Goal: Task Accomplishment & Management: Use online tool/utility

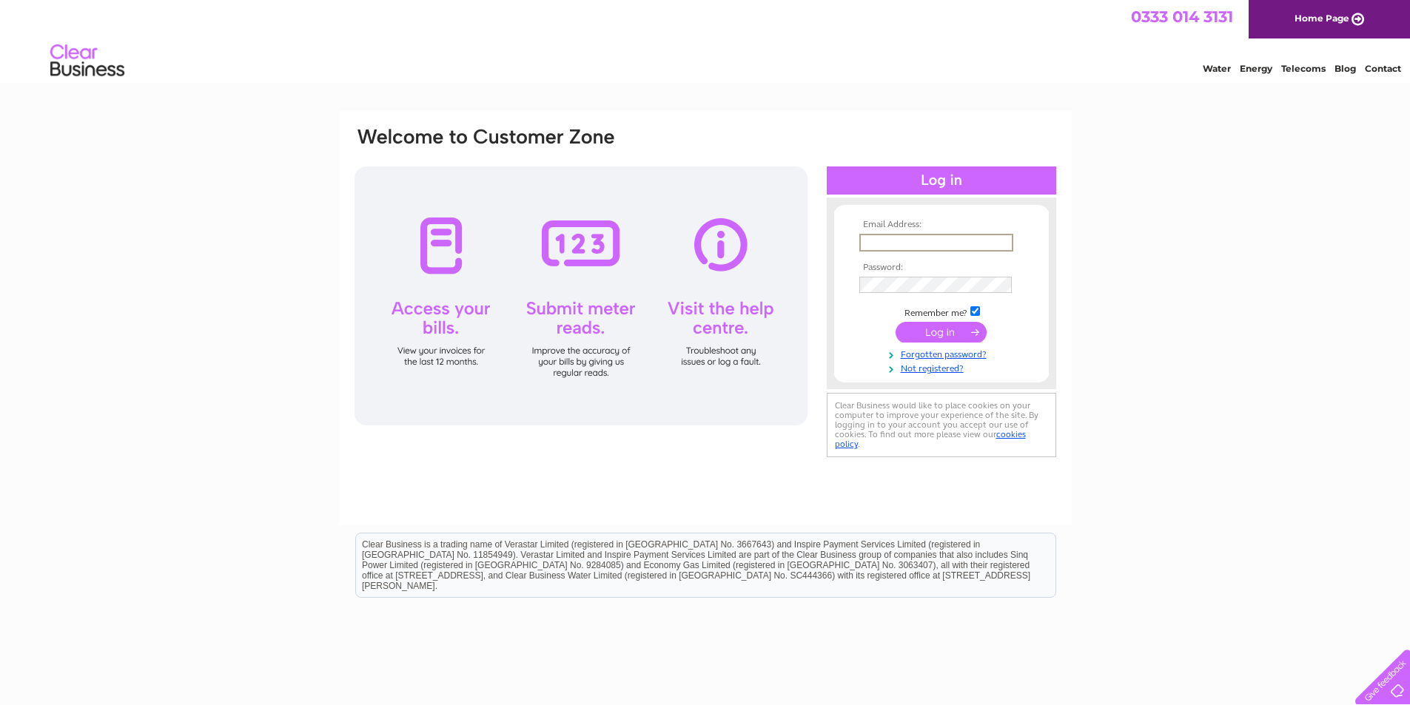
click at [913, 244] on input "text" at bounding box center [936, 243] width 154 height 18
click at [896, 246] on input "text" at bounding box center [936, 243] width 154 height 18
type input "renwick283@aol.com"
click at [896, 322] on input "submit" at bounding box center [941, 332] width 91 height 21
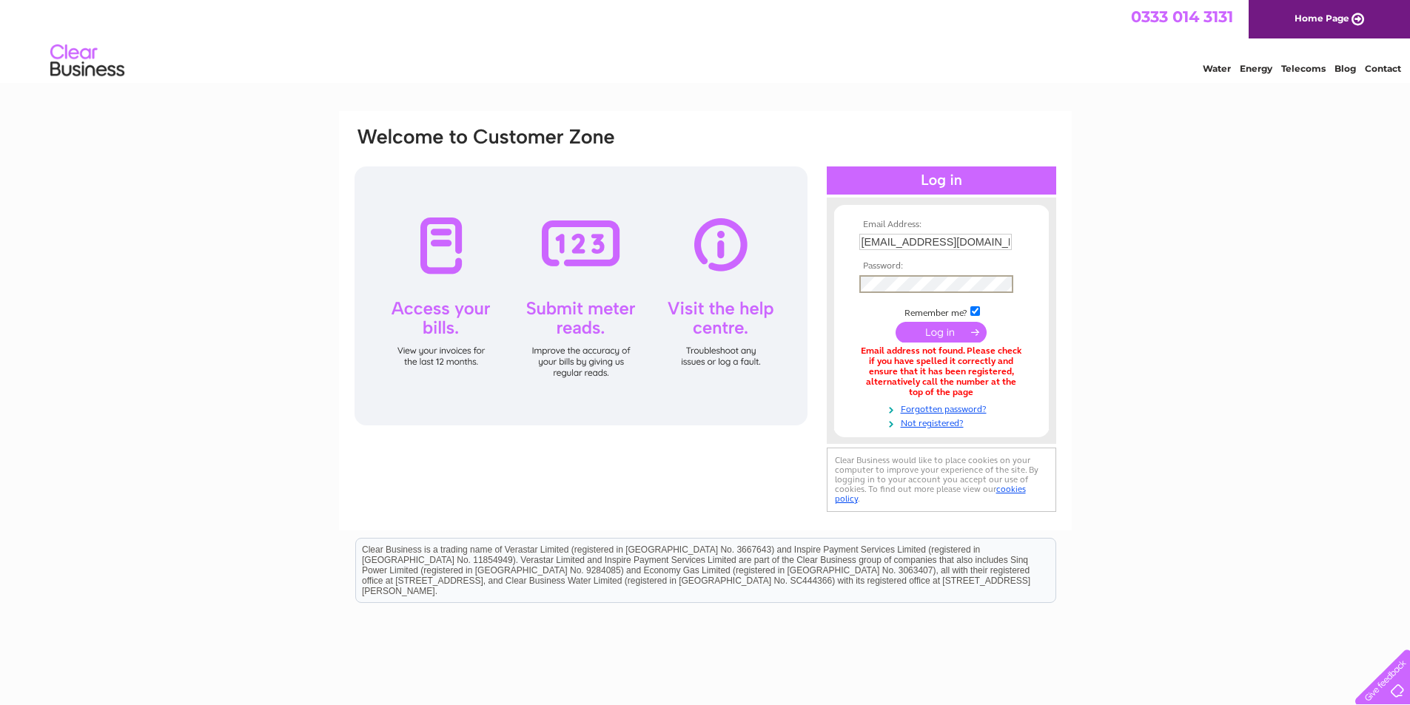
click at [896, 322] on input "submit" at bounding box center [941, 332] width 91 height 21
drag, startPoint x: 967, startPoint y: 239, endPoint x: 705, endPoint y: 281, distance: 266.0
click at [705, 281] on div "Email Address: renwick283@aol.com Password:" at bounding box center [705, 321] width 705 height 390
click at [890, 241] on input "text" at bounding box center [936, 243] width 154 height 18
type input "[PERSON_NAME][EMAIL_ADDRESS][DOMAIN_NAME]"
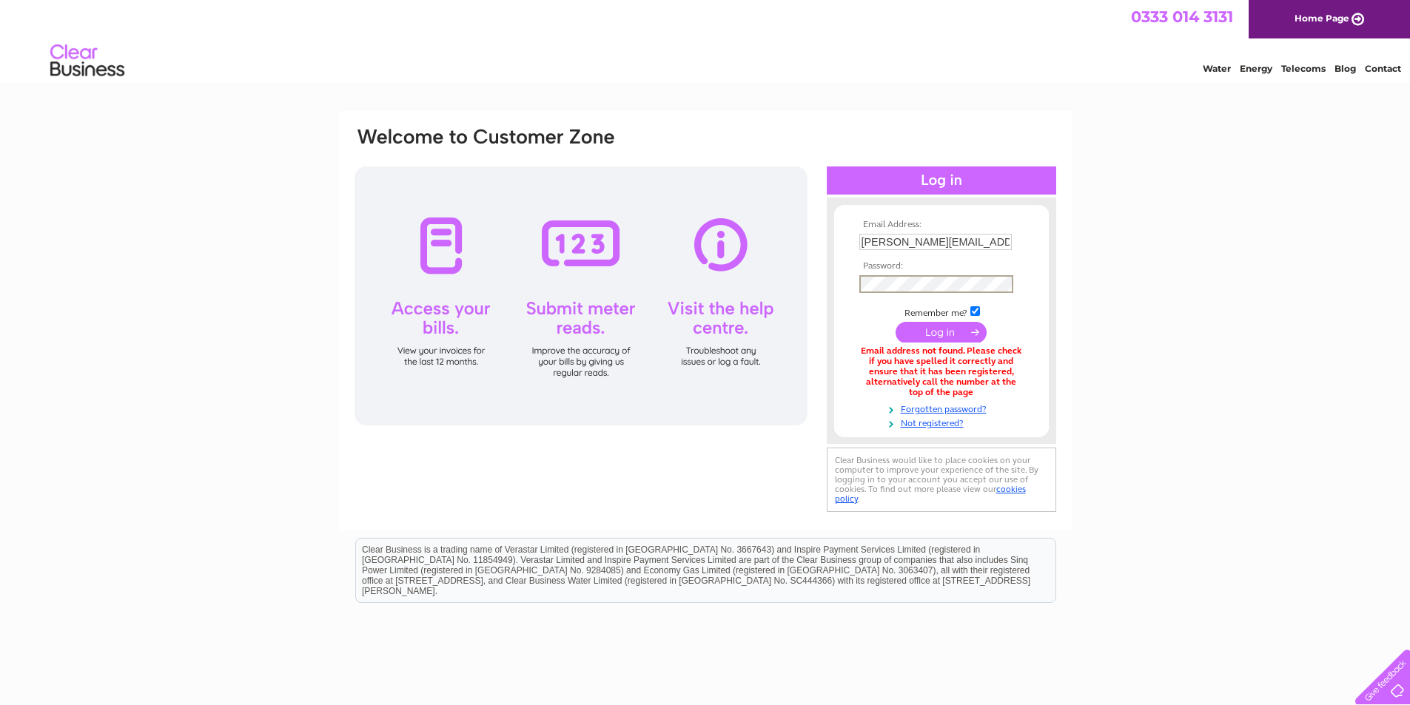
click at [896, 322] on input "submit" at bounding box center [941, 332] width 91 height 21
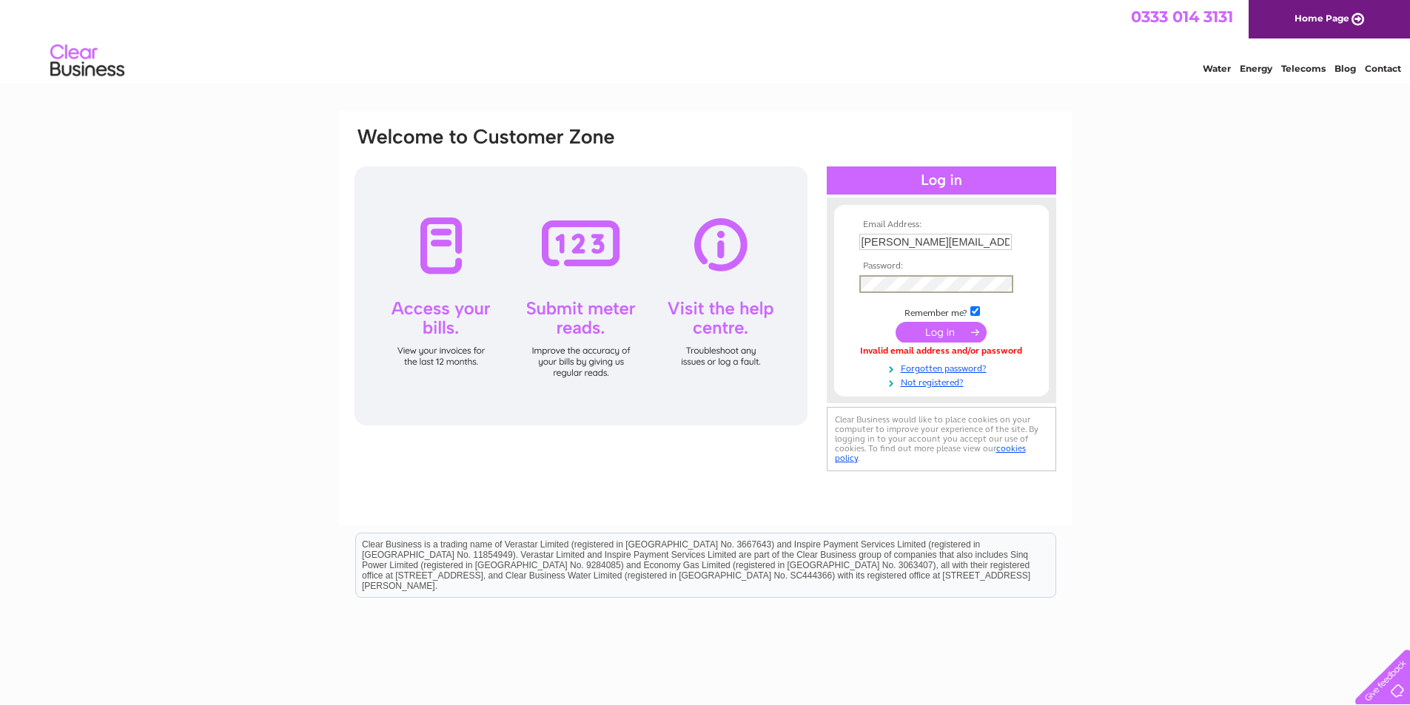
click at [896, 322] on input "submit" at bounding box center [941, 332] width 91 height 21
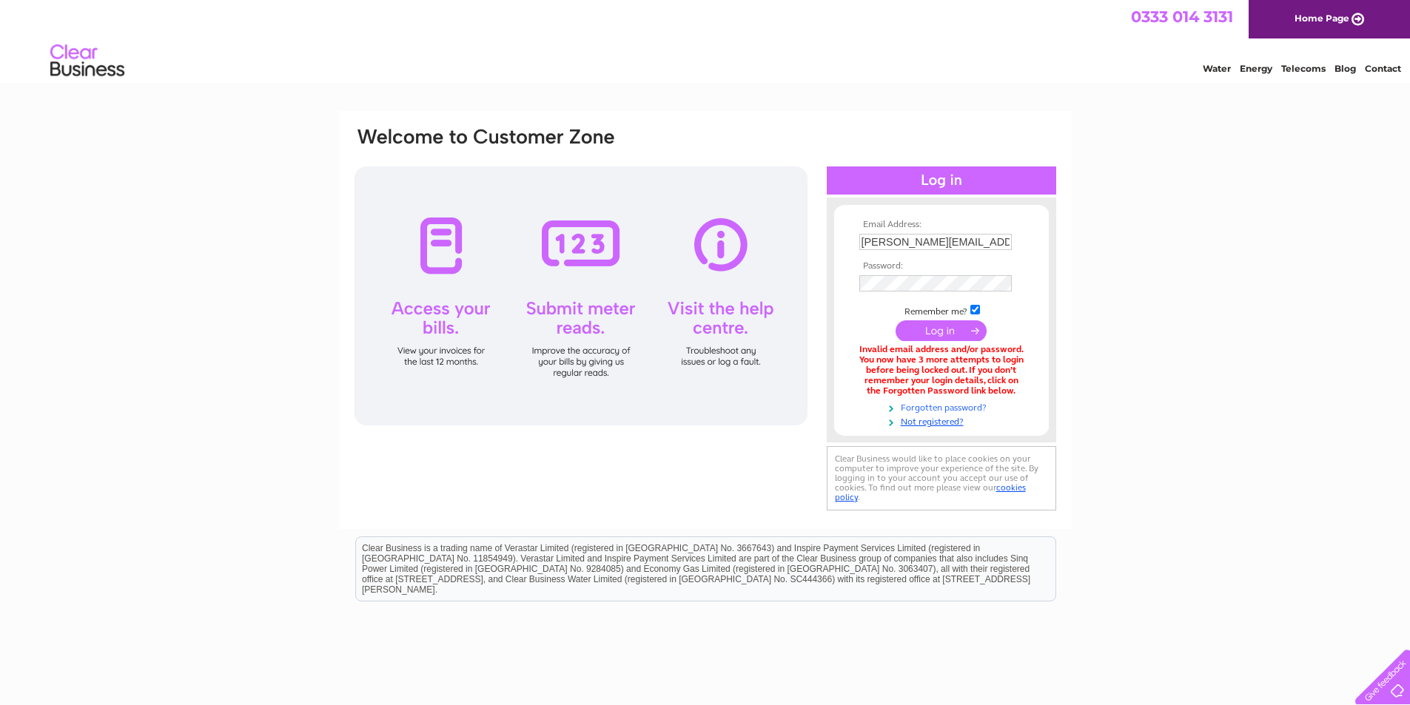
click at [937, 406] on link "Forgotten password?" at bounding box center [943, 407] width 168 height 14
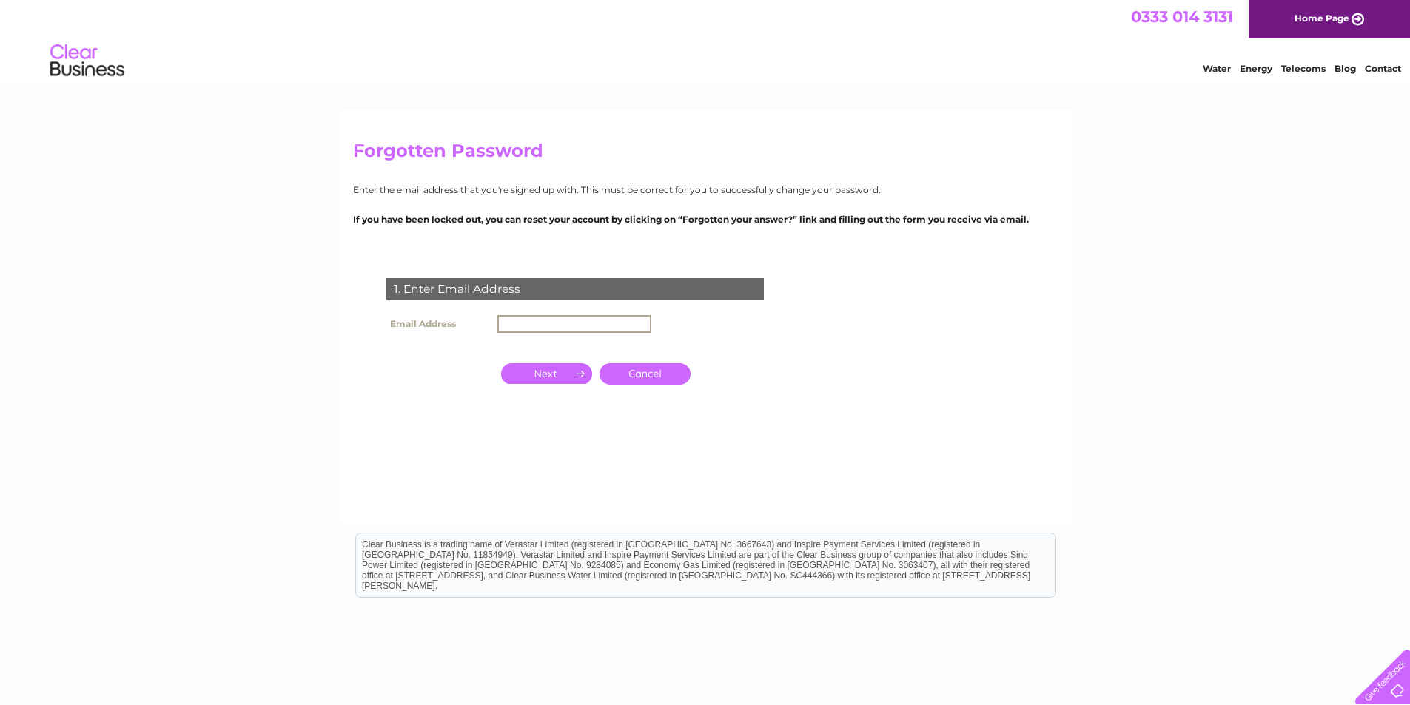
click at [560, 320] on input "text" at bounding box center [574, 324] width 154 height 18
type input "[PERSON_NAME][EMAIL_ADDRESS][DOMAIN_NAME]"
click at [537, 380] on input "button" at bounding box center [546, 373] width 91 height 21
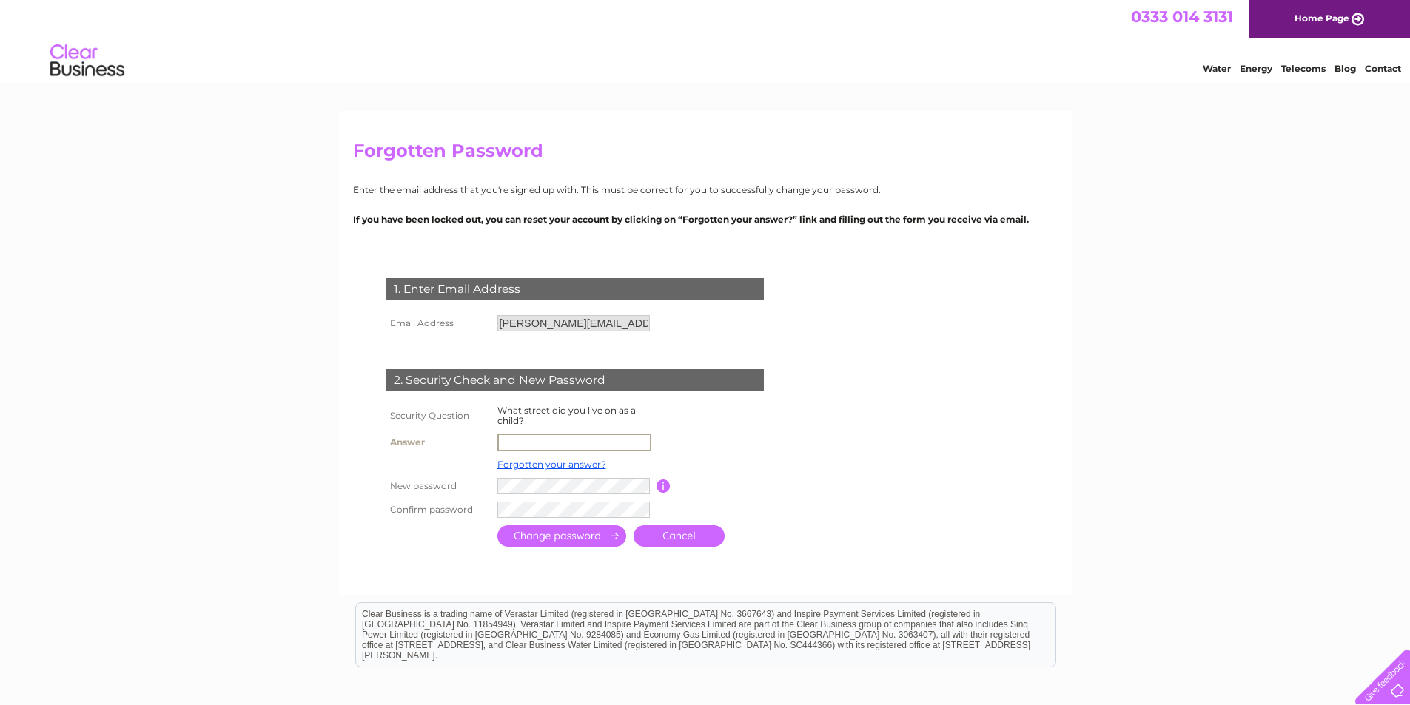
click at [521, 444] on input "text" at bounding box center [574, 443] width 154 height 18
type input "dalhousie gardens"
click at [662, 489] on input "button" at bounding box center [663, 485] width 14 height 13
click at [560, 535] on input "submit" at bounding box center [561, 535] width 129 height 21
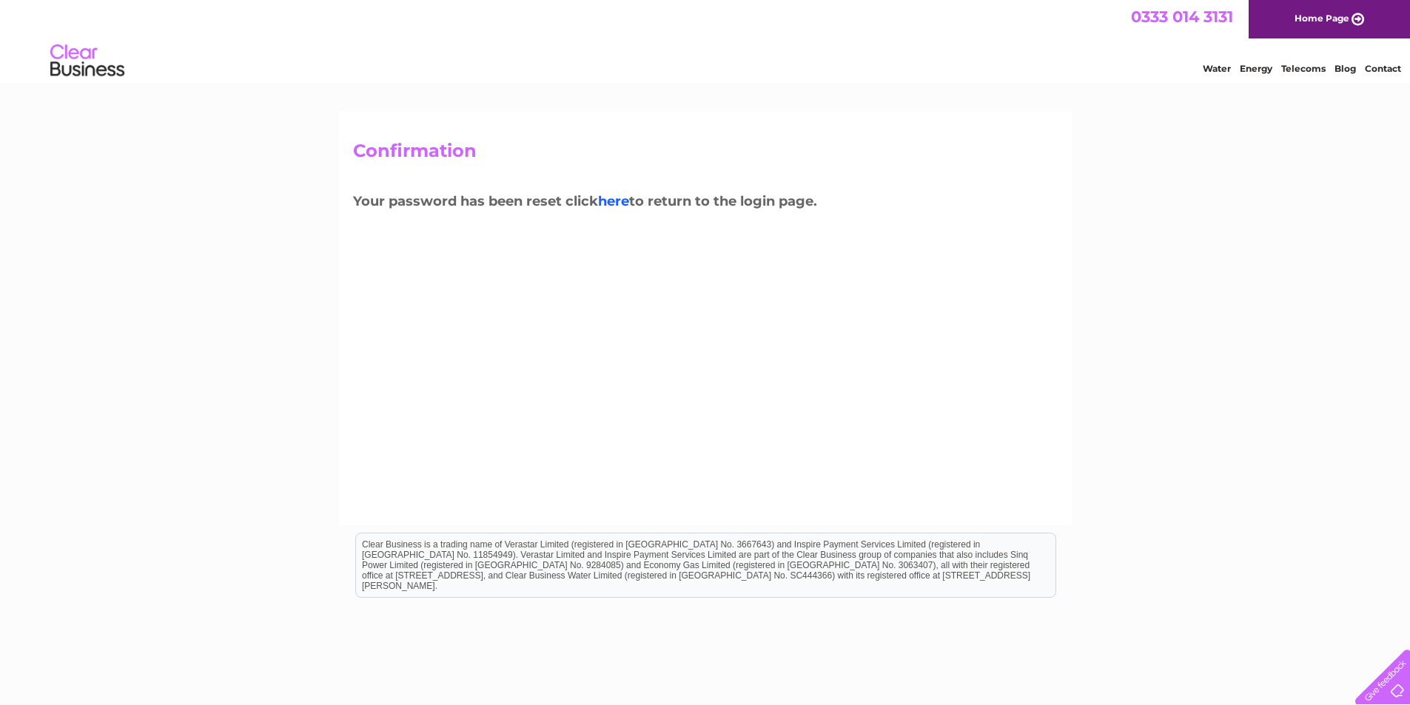
click at [622, 204] on link "here" at bounding box center [613, 201] width 31 height 16
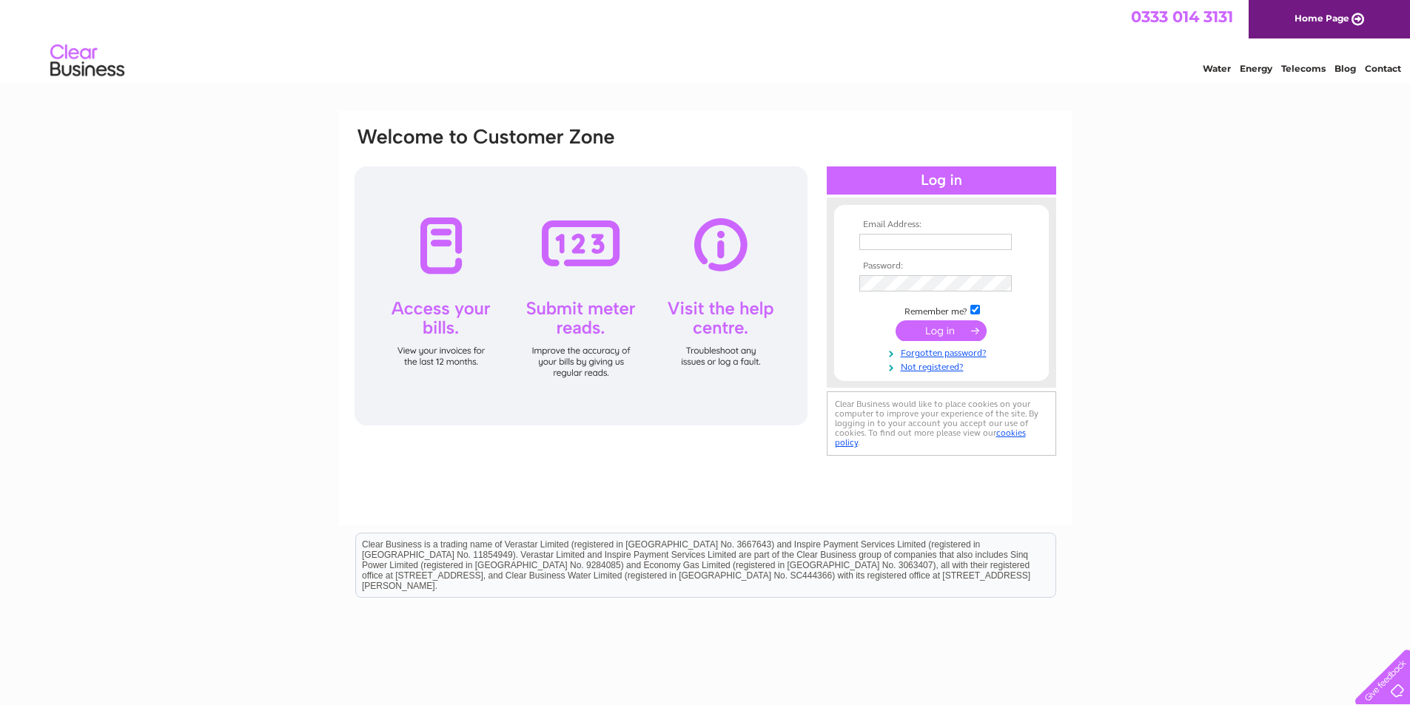
click at [876, 235] on input "text" at bounding box center [935, 242] width 152 height 16
type input "[PERSON_NAME][EMAIL_ADDRESS][DOMAIN_NAME]"
click at [896, 322] on input "submit" at bounding box center [941, 332] width 91 height 21
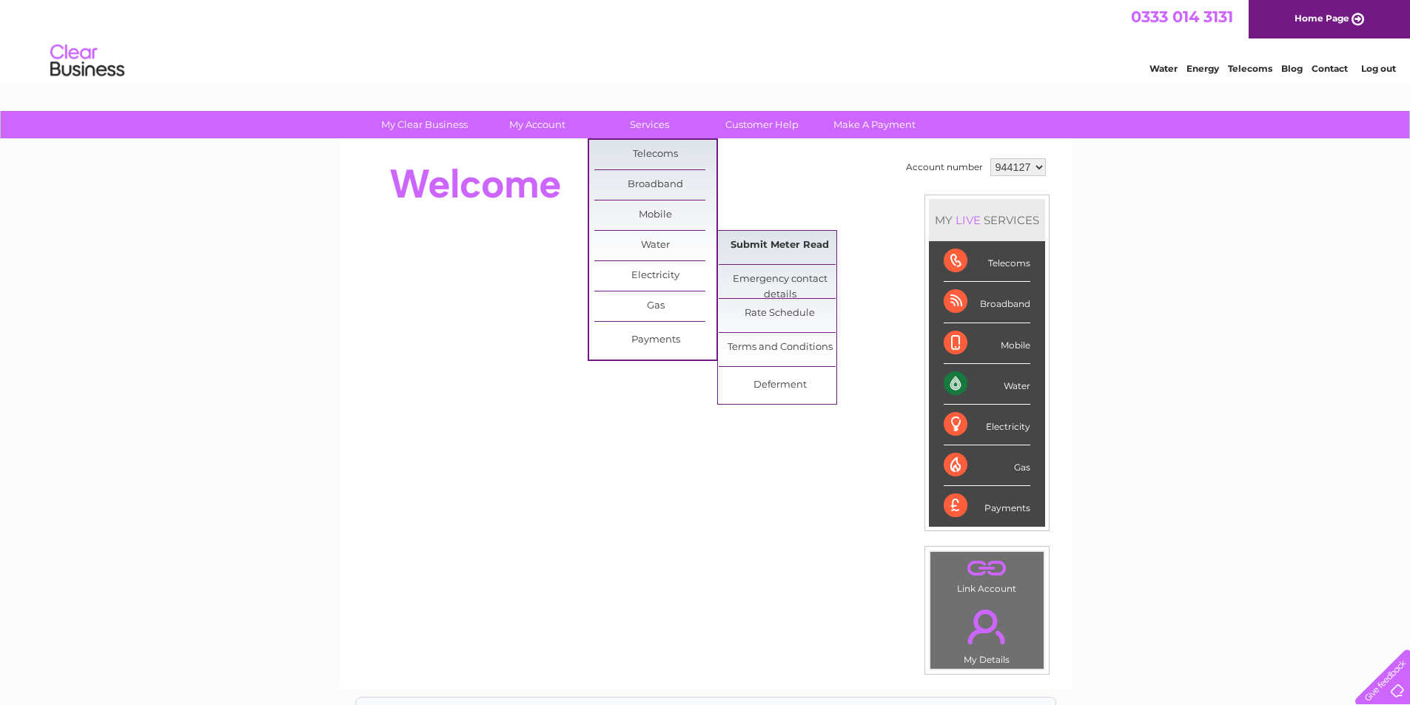
click at [730, 238] on link "Submit Meter Read" at bounding box center [780, 246] width 122 height 30
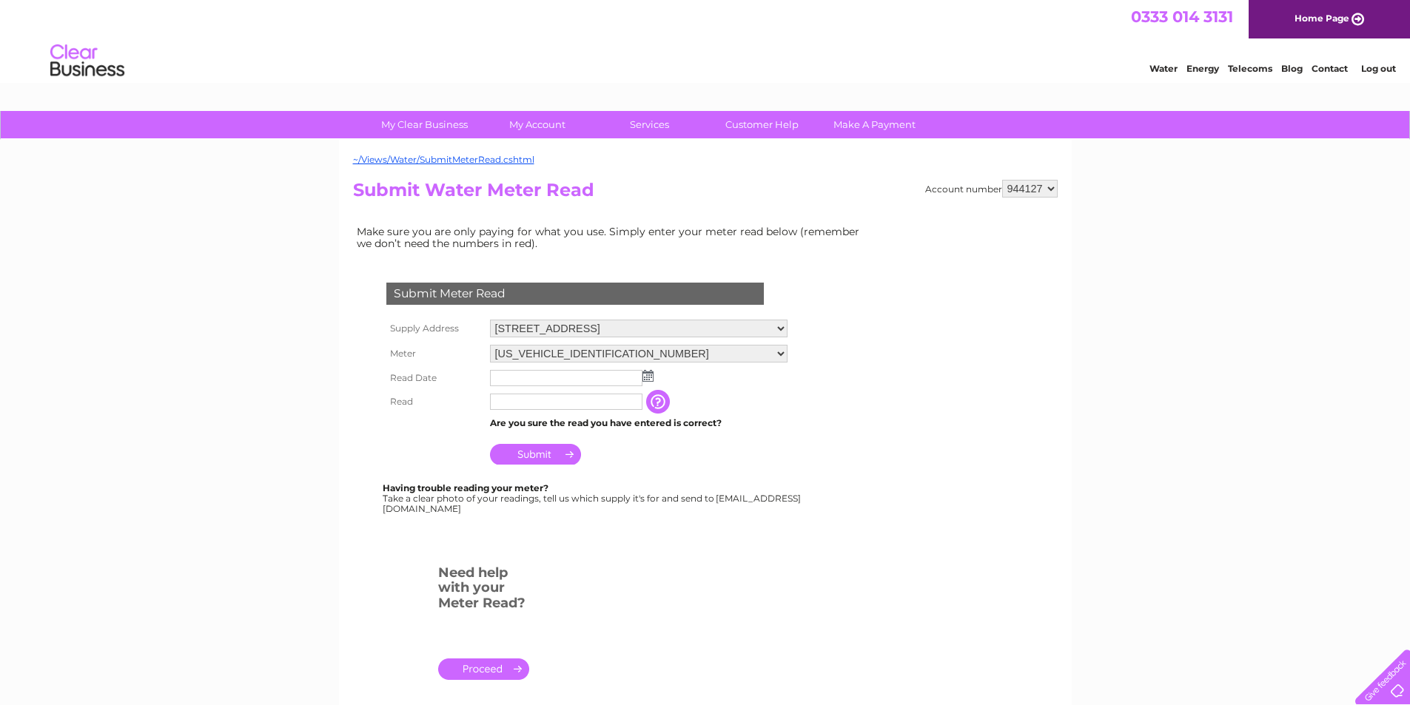
click at [510, 379] on input "text" at bounding box center [566, 378] width 152 height 16
click at [655, 378] on td at bounding box center [638, 378] width 305 height 24
click at [648, 377] on img at bounding box center [647, 376] width 11 height 12
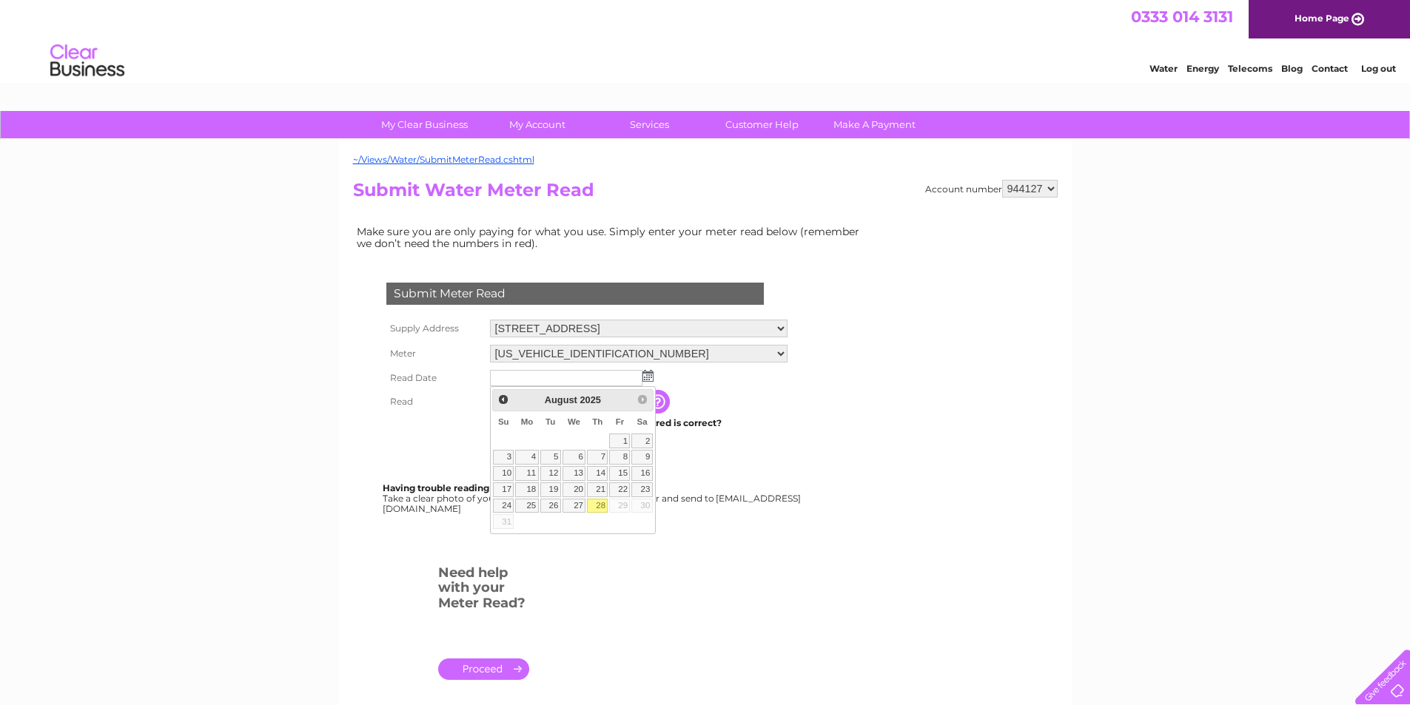
click at [599, 504] on link "28" at bounding box center [597, 506] width 21 height 15
type input "2025/08/28"
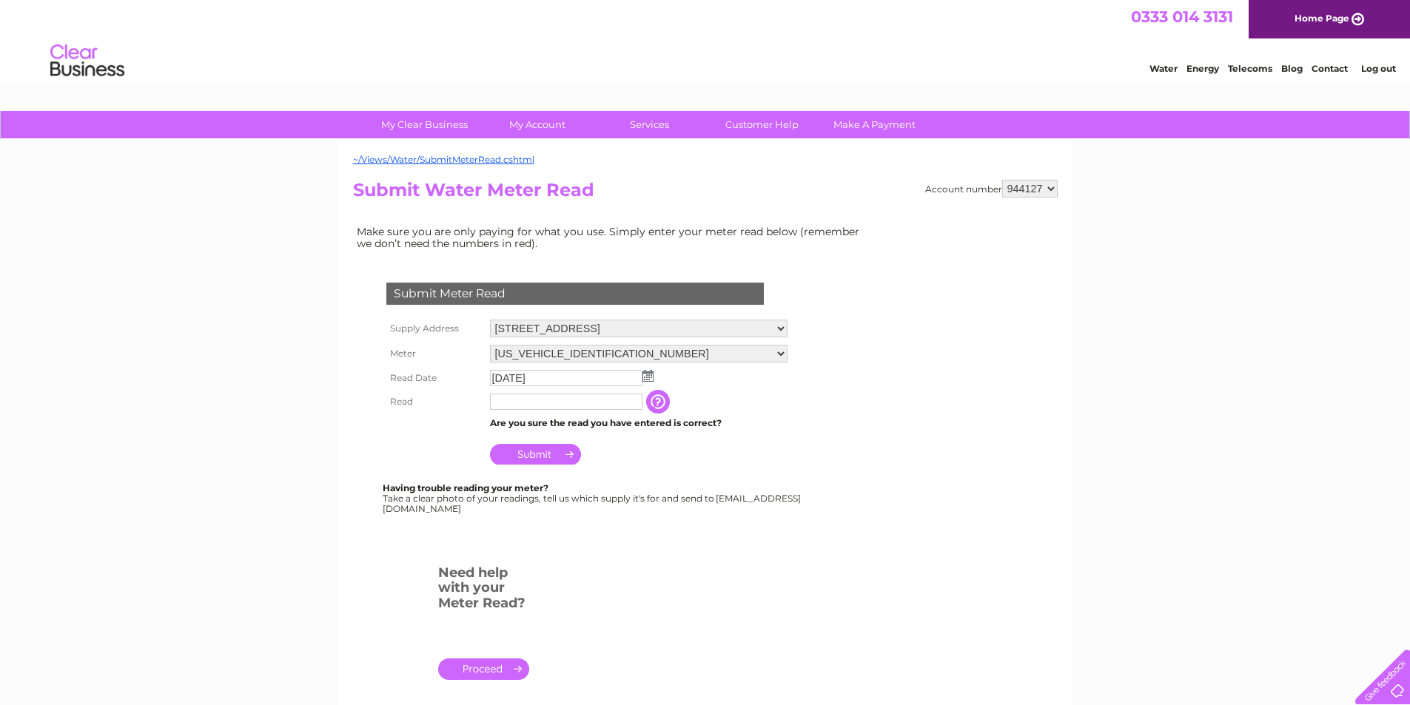
click at [520, 402] on input "text" at bounding box center [566, 402] width 152 height 16
type input "00686"
click at [529, 457] on input "Submit" at bounding box center [535, 456] width 91 height 21
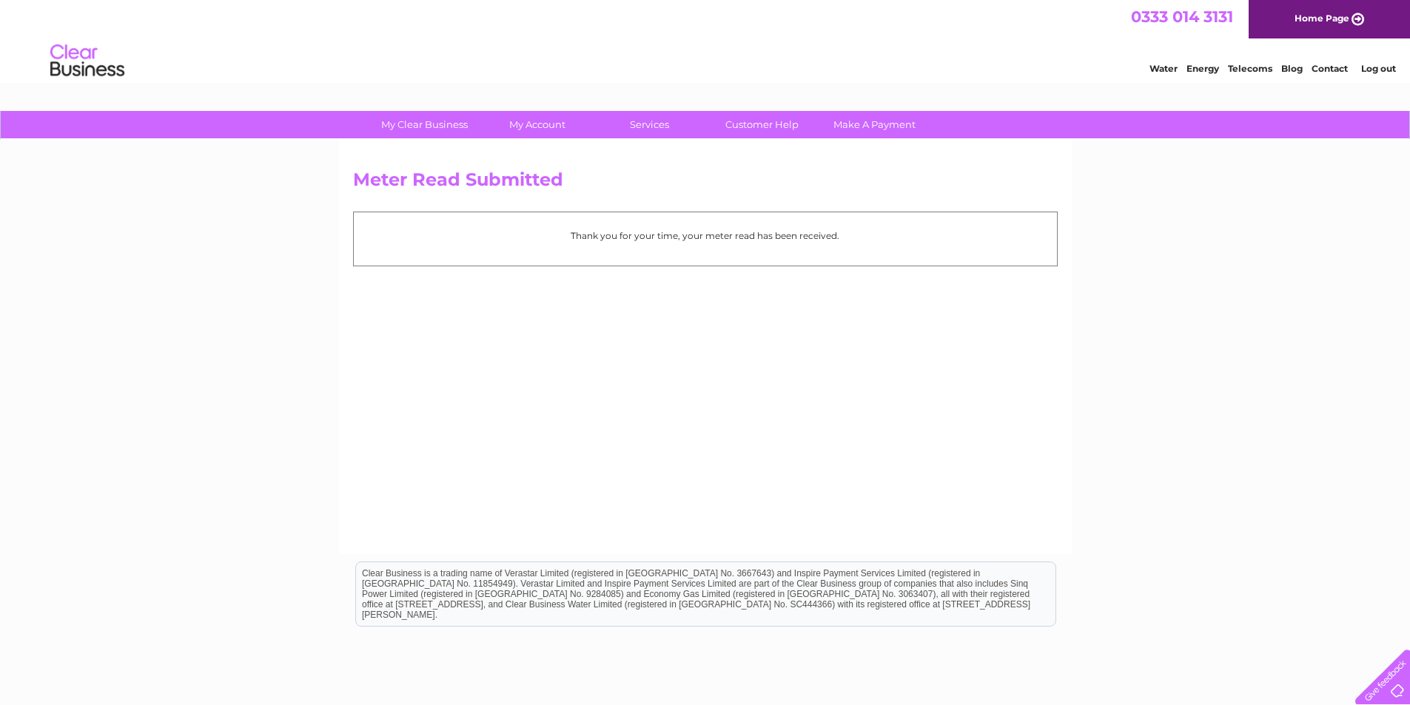
click at [1388, 70] on link "Log out" at bounding box center [1378, 68] width 35 height 11
